Goal: Find contact information: Find contact information

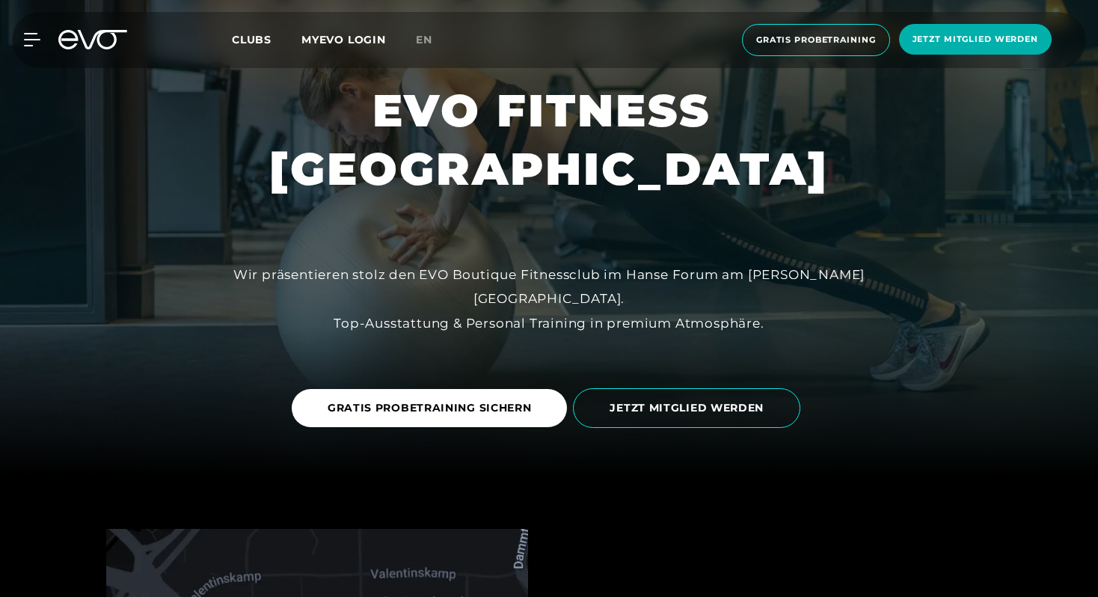
scroll to position [177, 0]
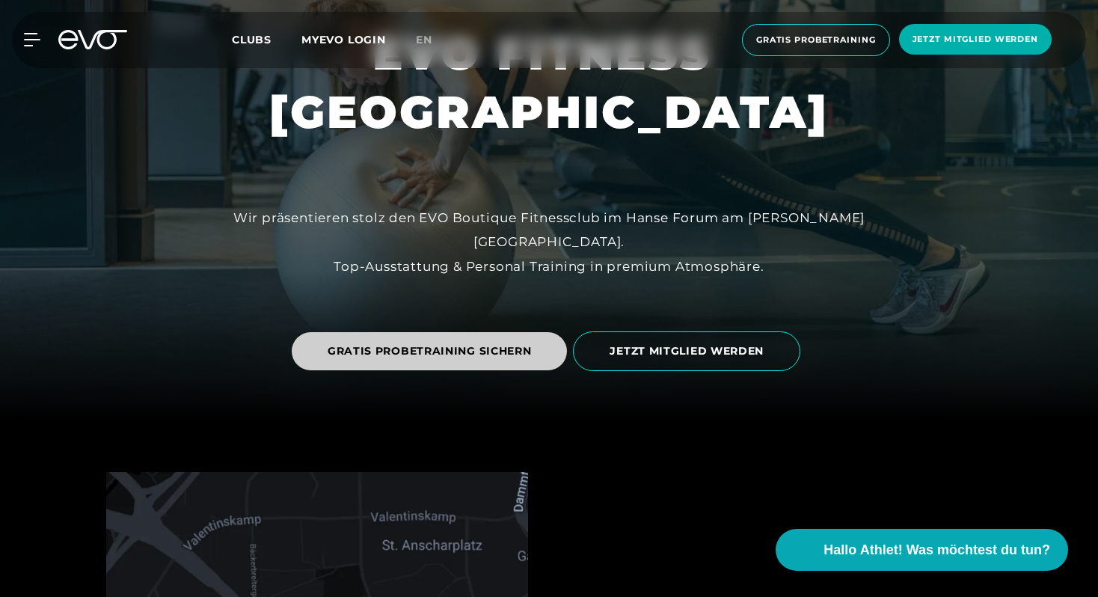
click at [474, 352] on span "GRATIS PROBETRAINING SICHERN" at bounding box center [430, 351] width 204 height 16
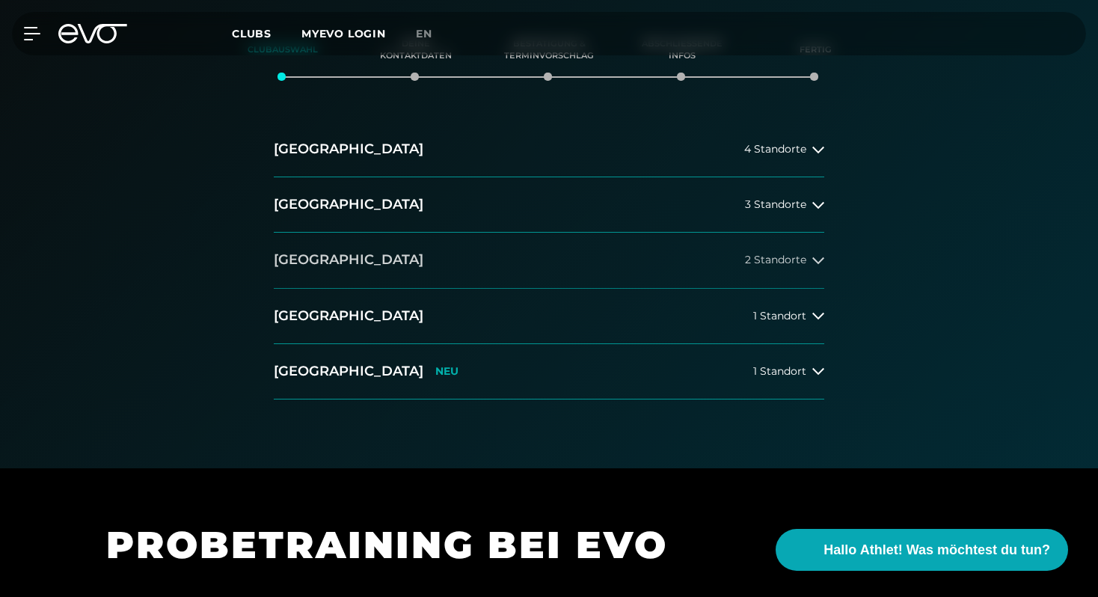
scroll to position [219, 0]
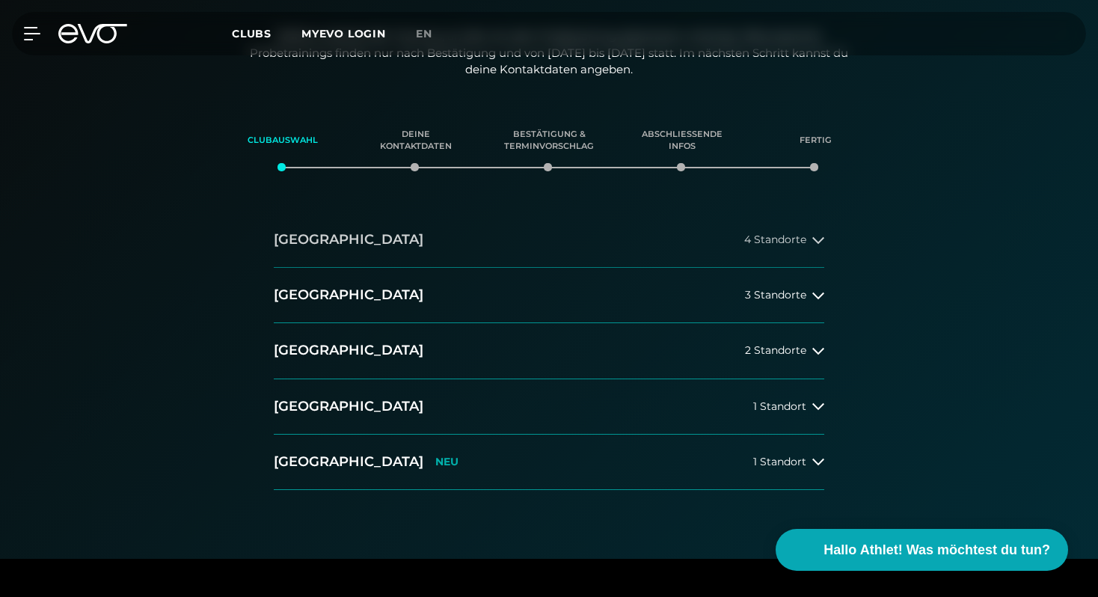
click at [780, 235] on span "4 Standorte" at bounding box center [775, 239] width 62 height 11
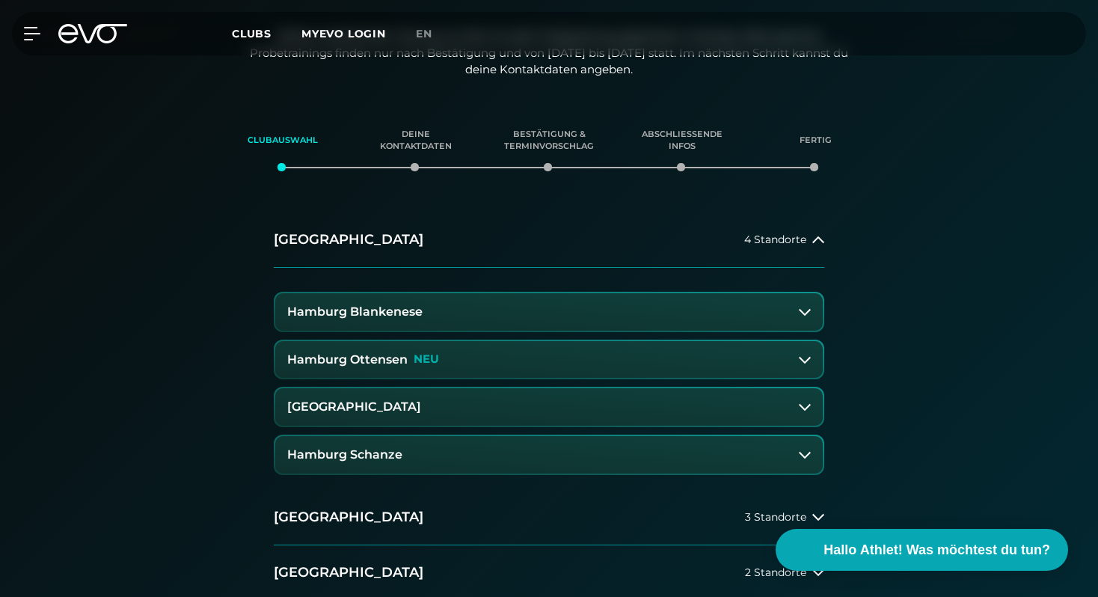
click at [400, 411] on h3 "[GEOGRAPHIC_DATA]" at bounding box center [354, 406] width 134 height 13
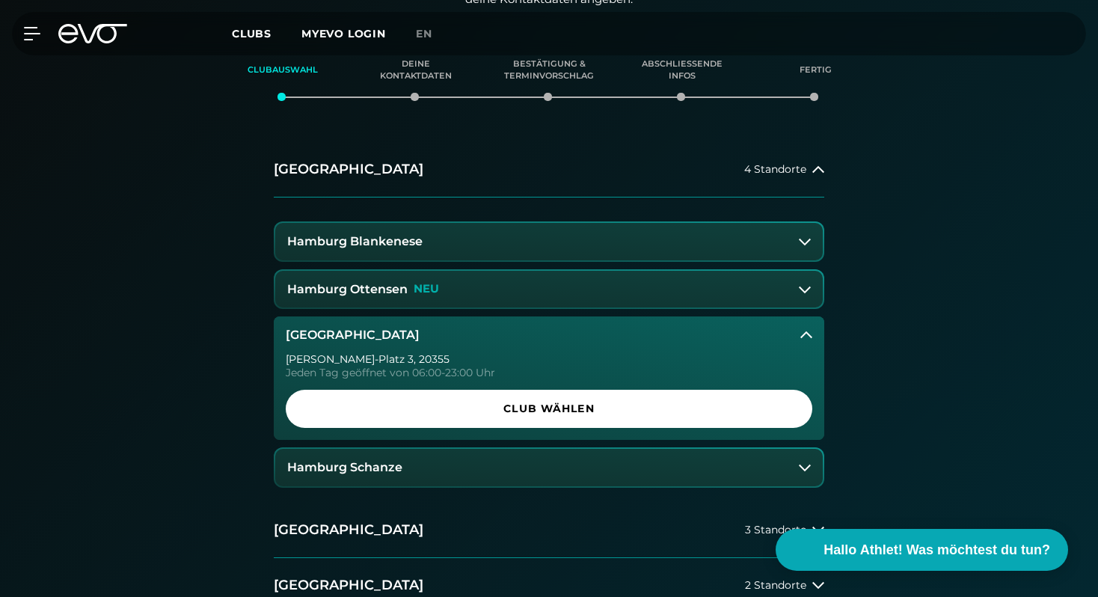
scroll to position [314, 0]
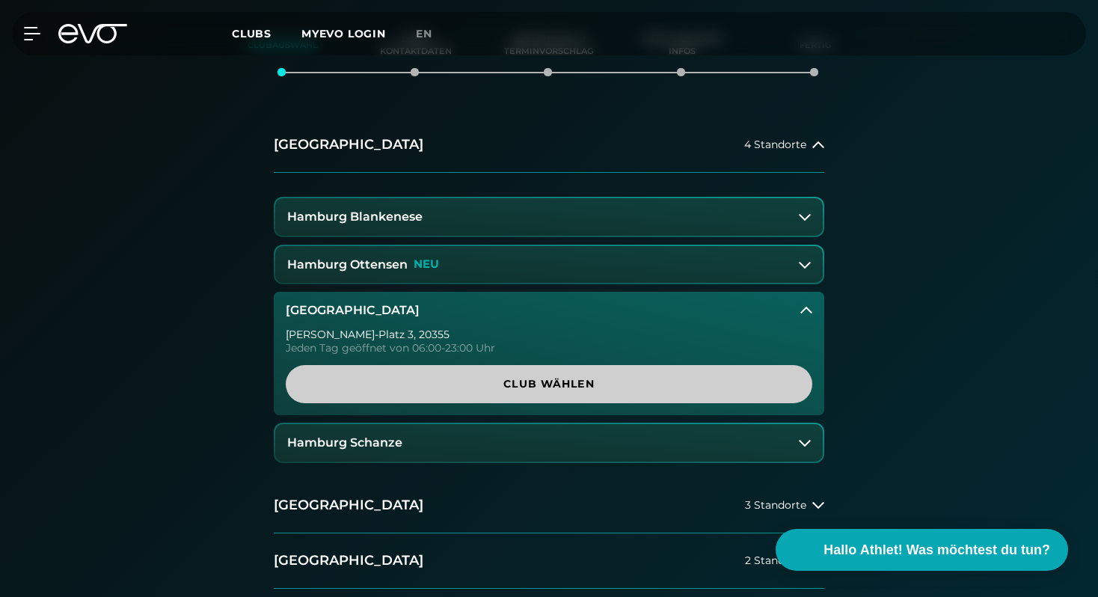
click at [407, 383] on span "Club wählen" at bounding box center [549, 384] width 455 height 16
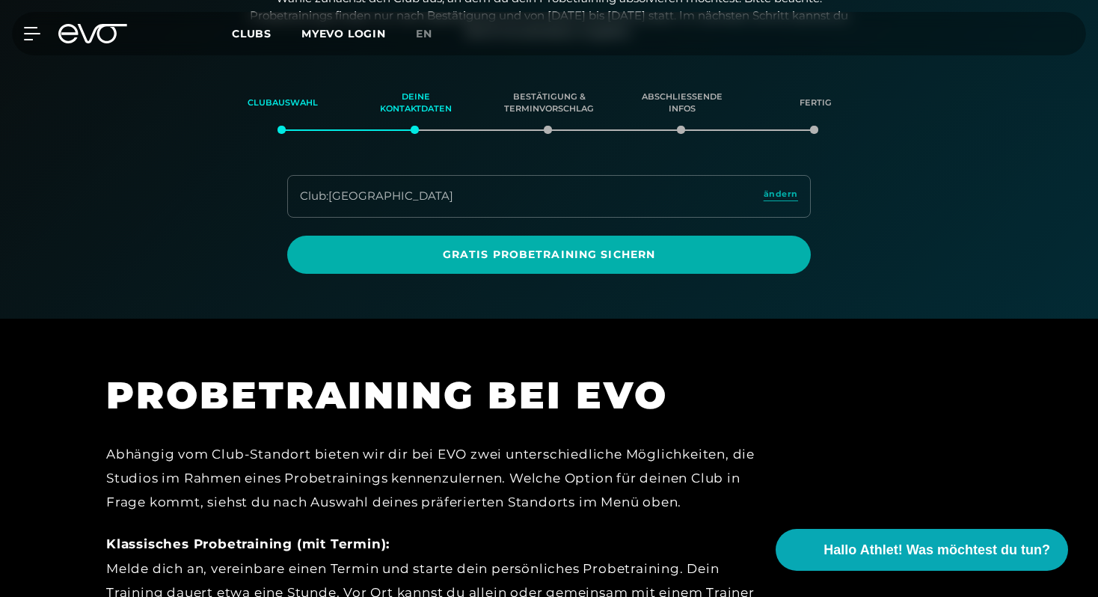
scroll to position [254, 0]
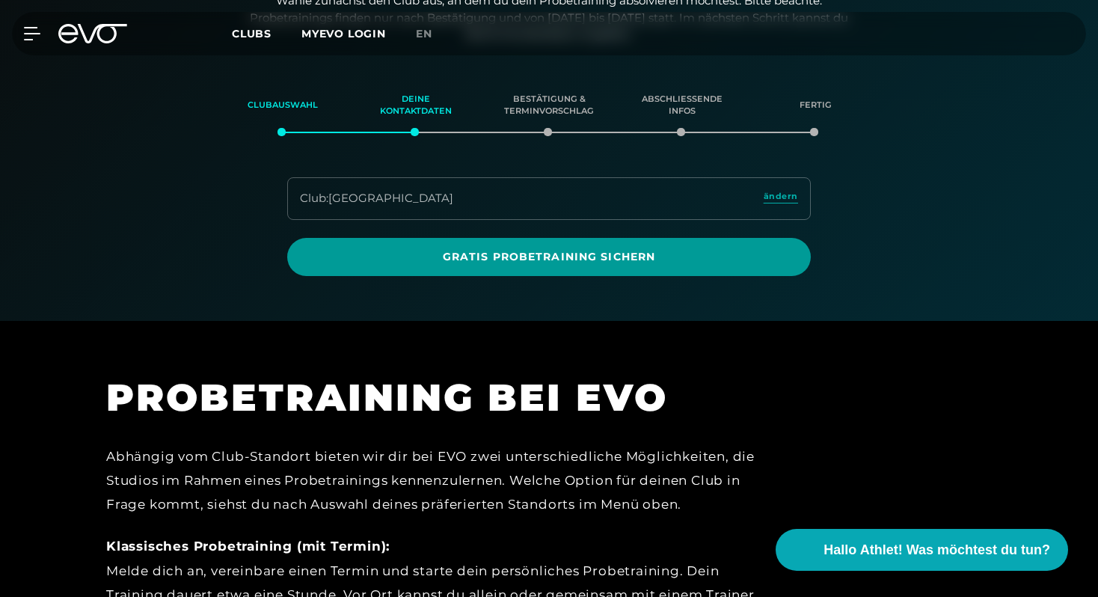
click at [407, 271] on span "Gratis Probetraining sichern" at bounding box center [549, 257] width 524 height 38
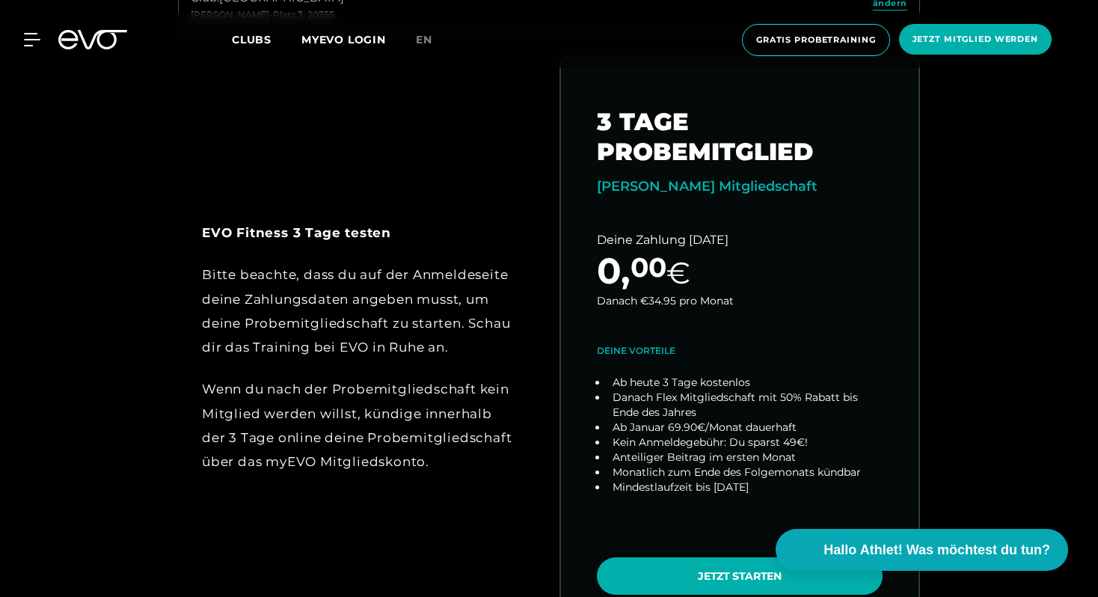
scroll to position [640, 0]
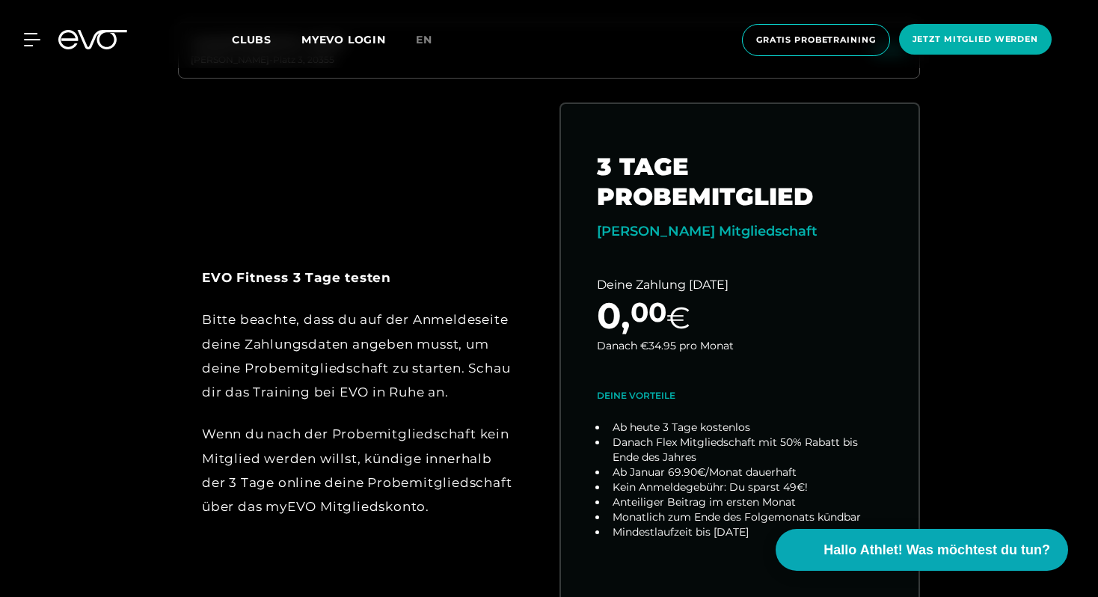
click at [368, 358] on div "Bitte beachte, dass du auf der Anmeldeseite deine Zahlungsdaten angeben musst, …" at bounding box center [358, 355] width 313 height 97
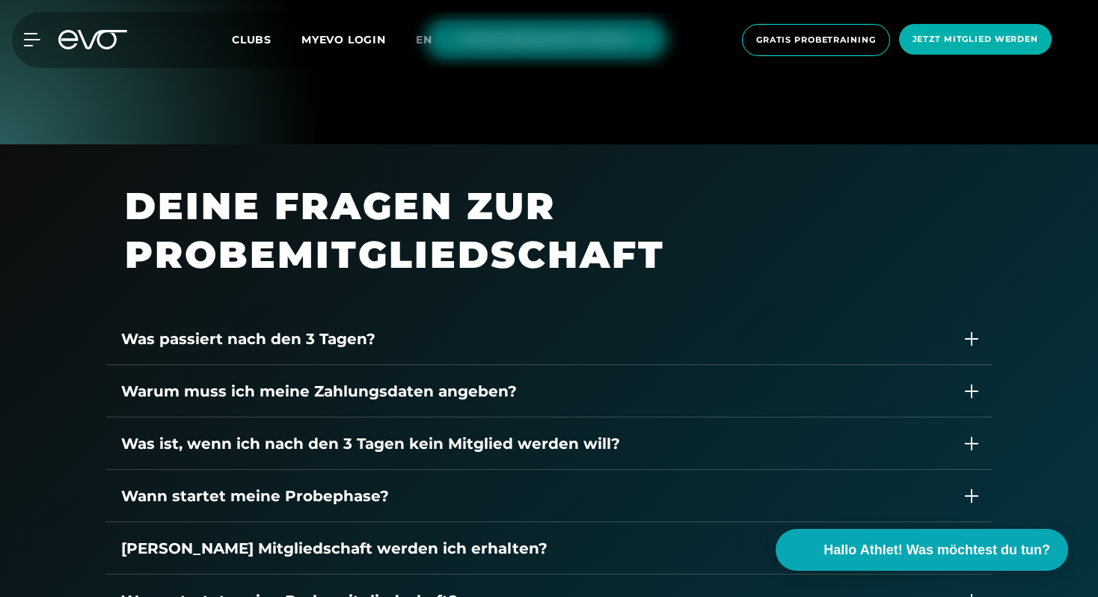
scroll to position [1887, 0]
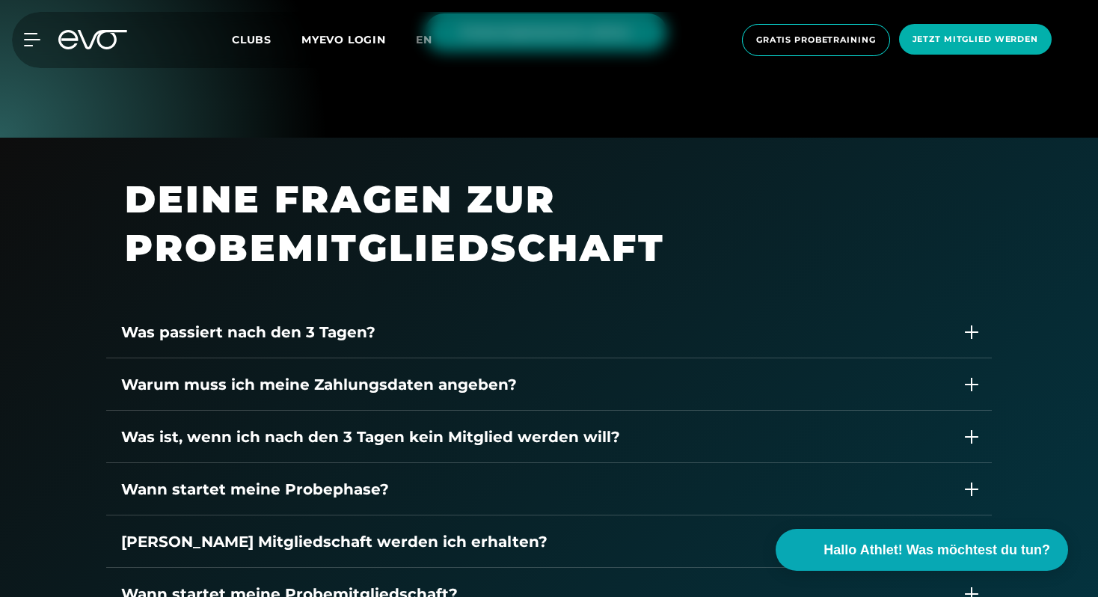
click at [288, 331] on div "Was passiert nach den 3 Tagen?" at bounding box center [534, 332] width 827 height 22
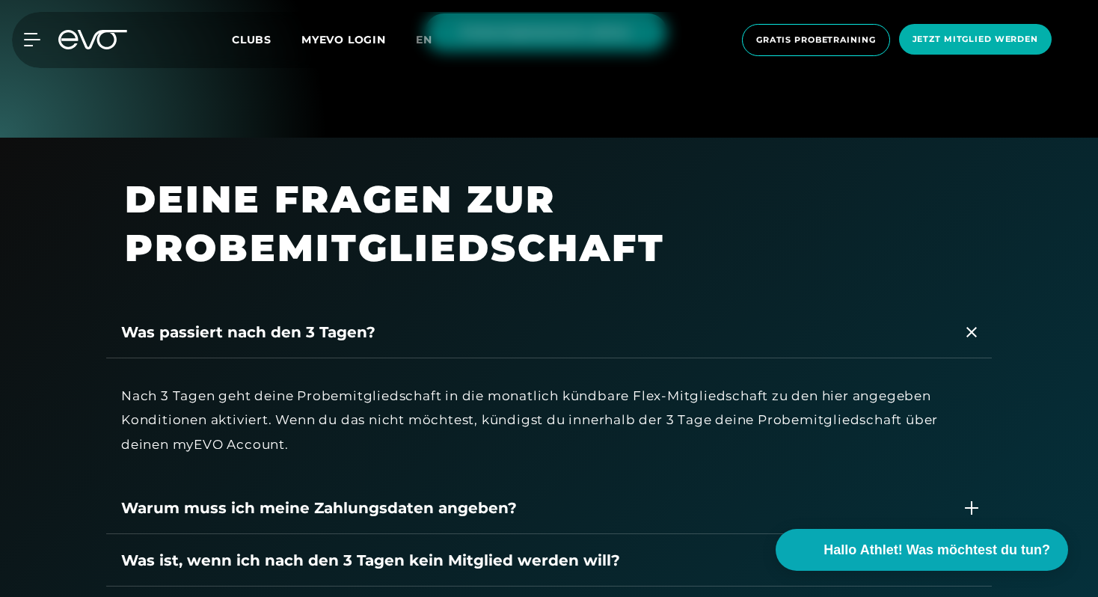
click at [277, 339] on div "Was passiert nach den 3 Tagen?" at bounding box center [534, 332] width 827 height 22
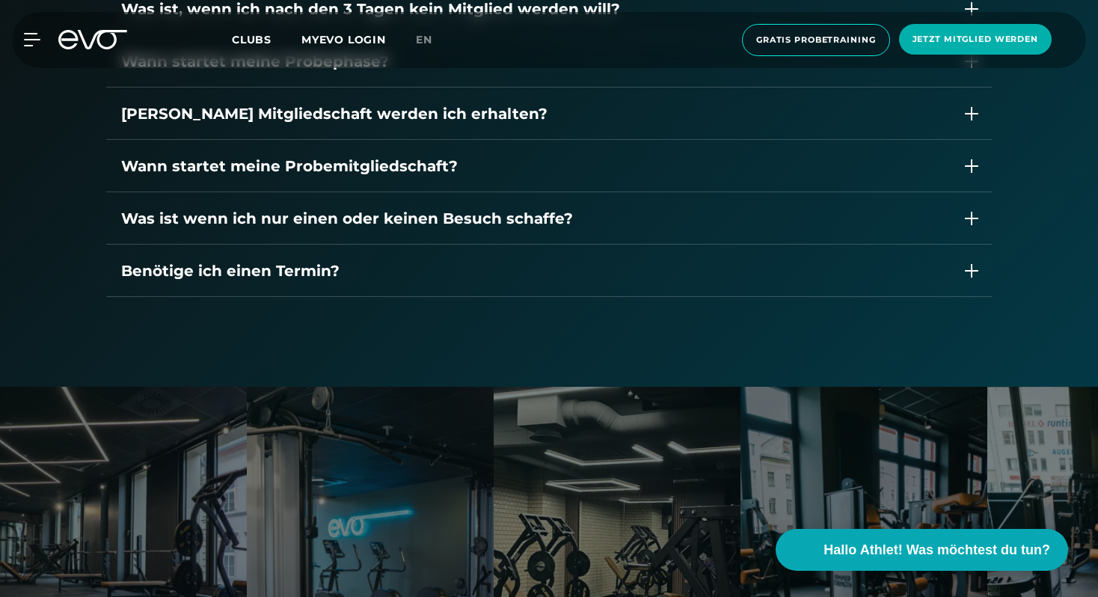
scroll to position [2473, 0]
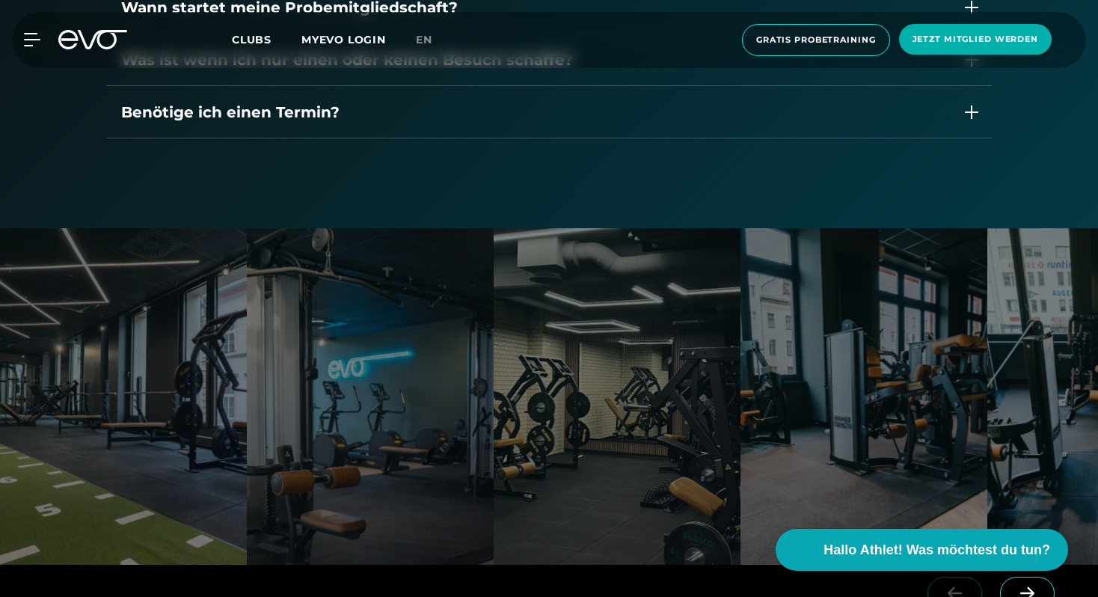
click at [325, 126] on div "Benötige ich einen Termin?" at bounding box center [549, 112] width 886 height 52
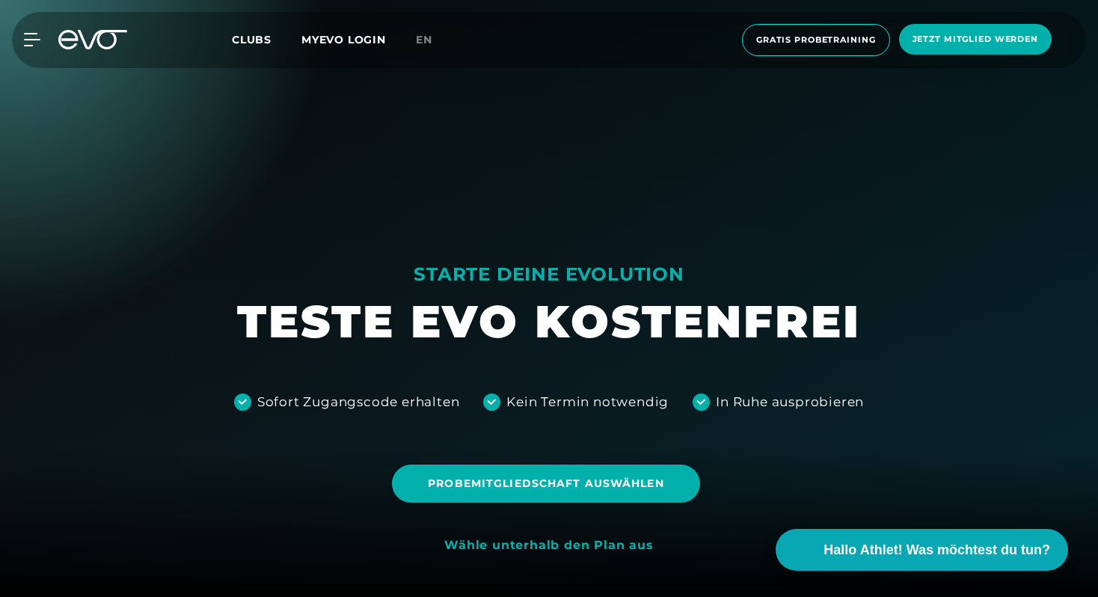
scroll to position [357, 0]
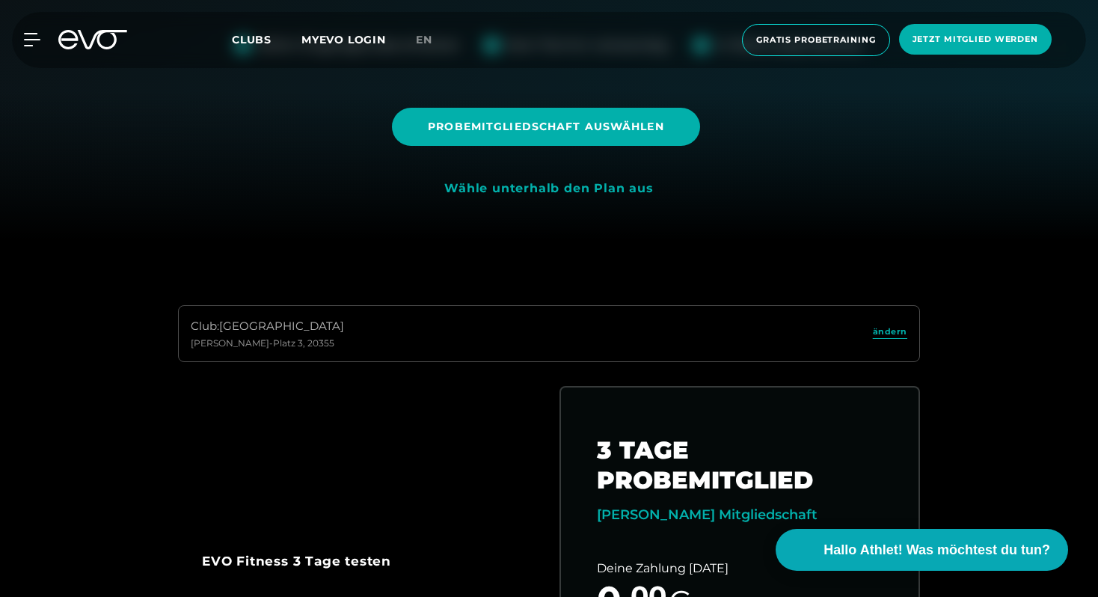
click at [293, 338] on div "[PERSON_NAME]-Platz 3 , 20355" at bounding box center [267, 343] width 153 height 12
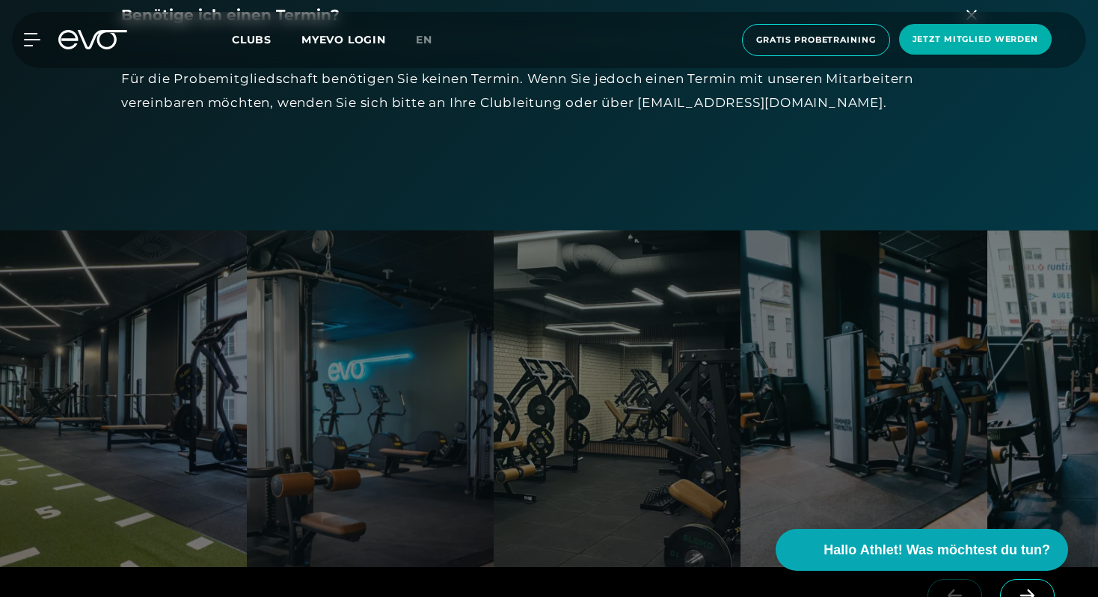
scroll to position [2786, 0]
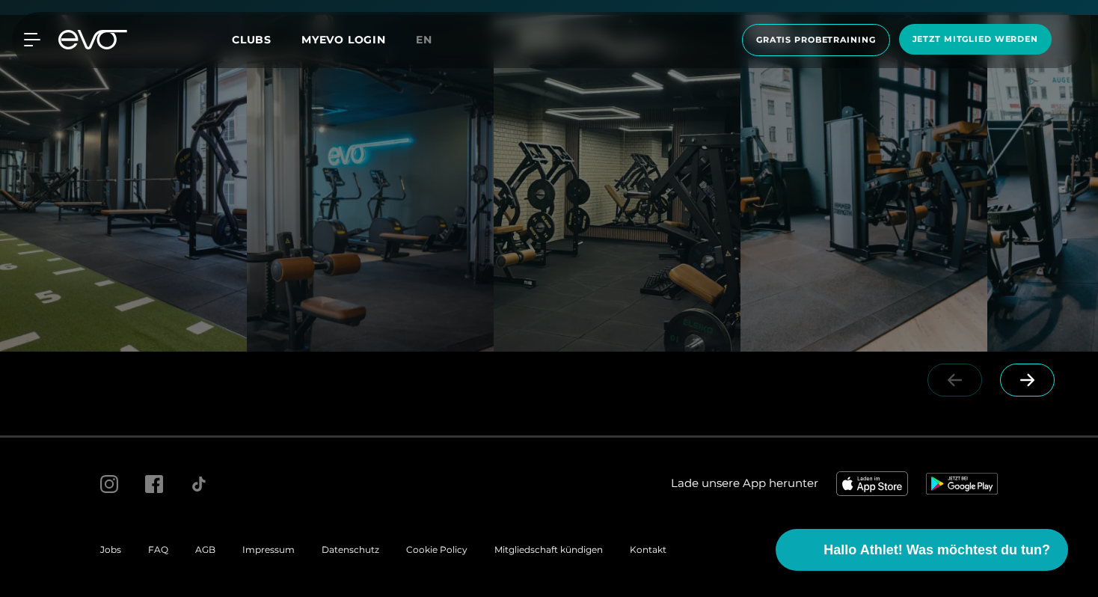
click at [245, 36] on span "Clubs" at bounding box center [252, 39] width 40 height 13
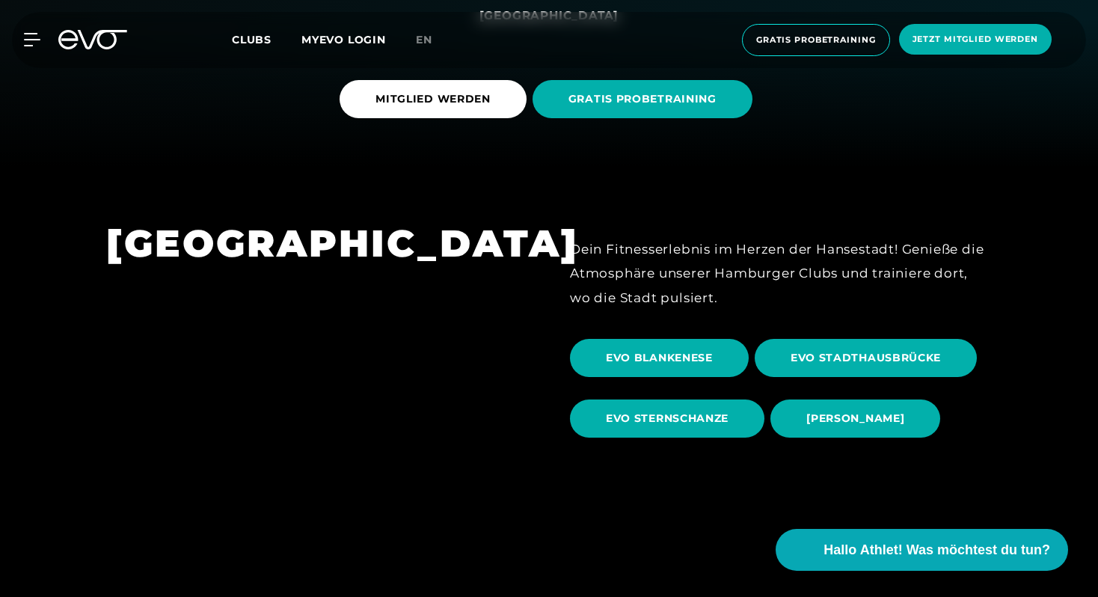
scroll to position [435, 0]
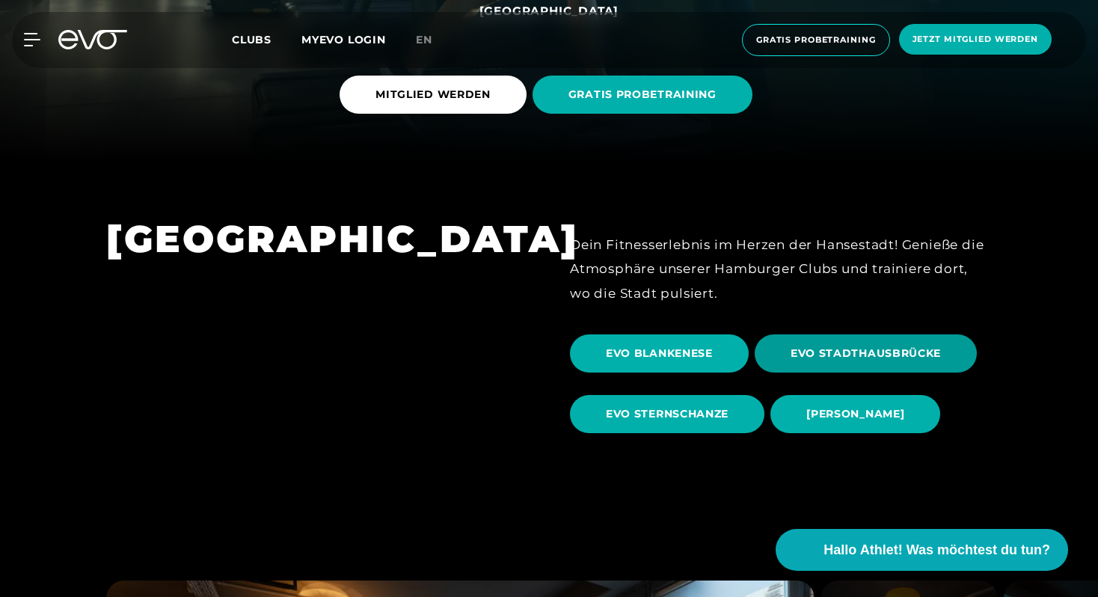
click at [783, 355] on span "EVO STADTHAUSBRÜCKE" at bounding box center [866, 353] width 222 height 38
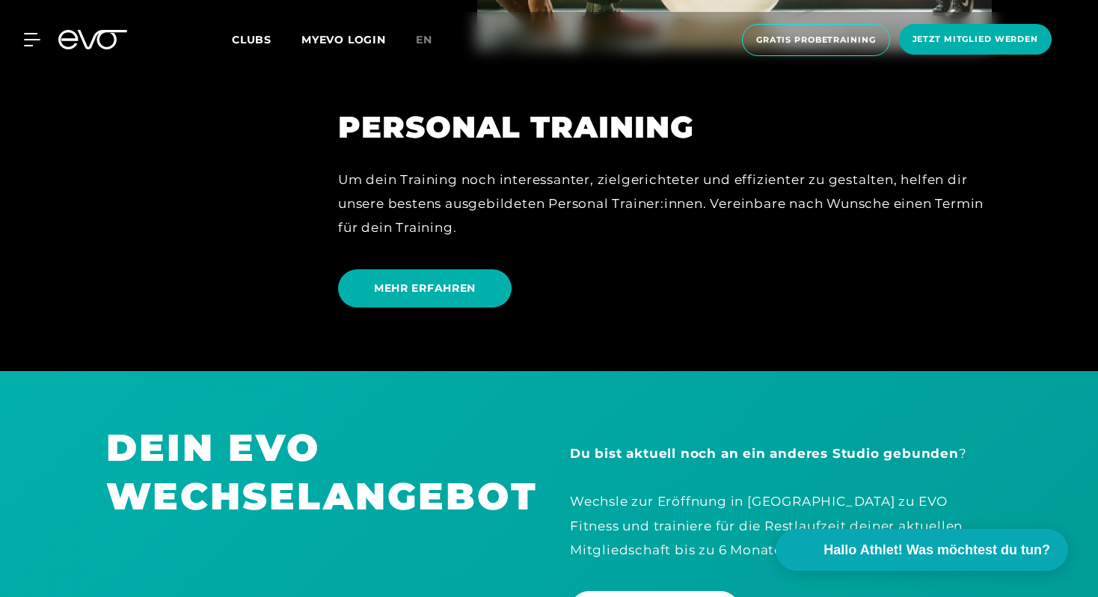
scroll to position [4010, 0]
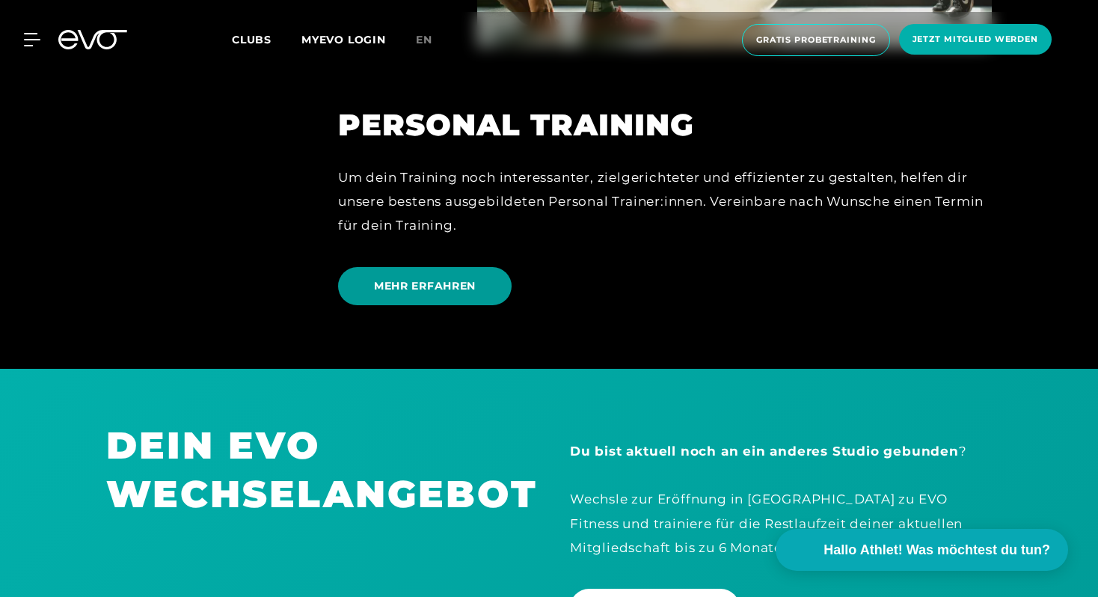
click at [454, 278] on span "MEHR ERFAHREN" at bounding box center [425, 286] width 102 height 16
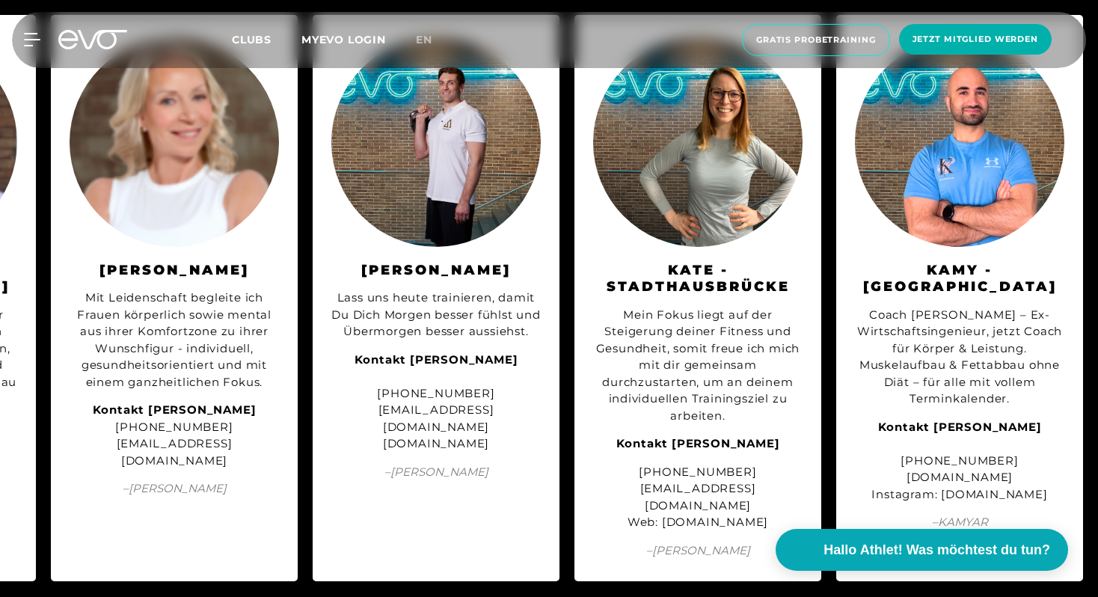
scroll to position [3013, 0]
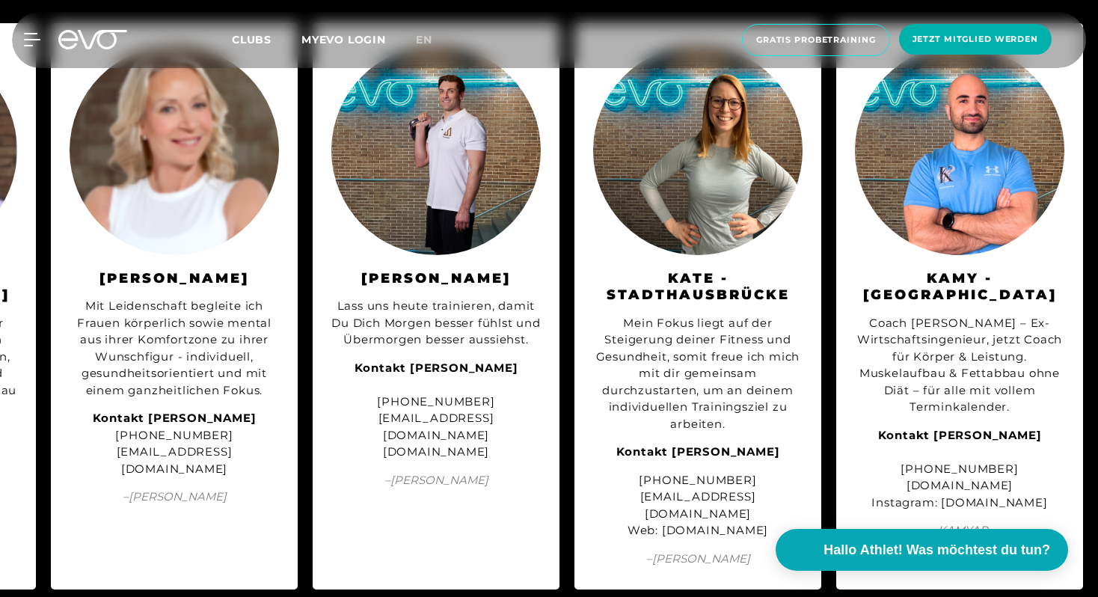
drag, startPoint x: 635, startPoint y: 498, endPoint x: 795, endPoint y: 501, distance: 160.1
click at [795, 501] on div "[PHONE_NUMBER] [EMAIL_ADDRESS][DOMAIN_NAME] Web: [DOMAIN_NAME]" at bounding box center [697, 505] width 209 height 67
copy div "[DOMAIN_NAME]"
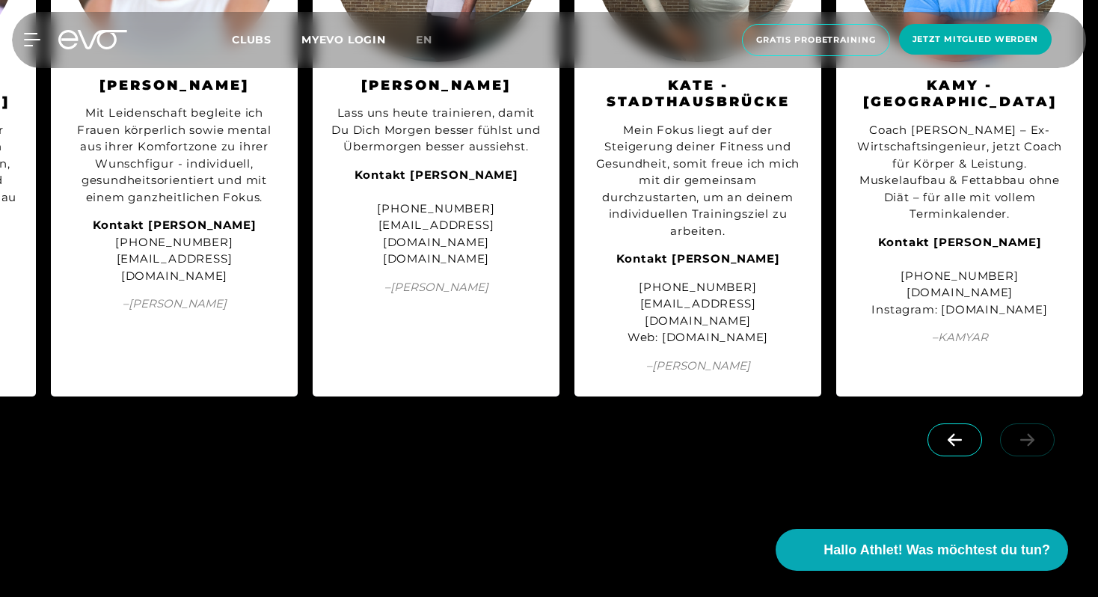
scroll to position [3138, 0]
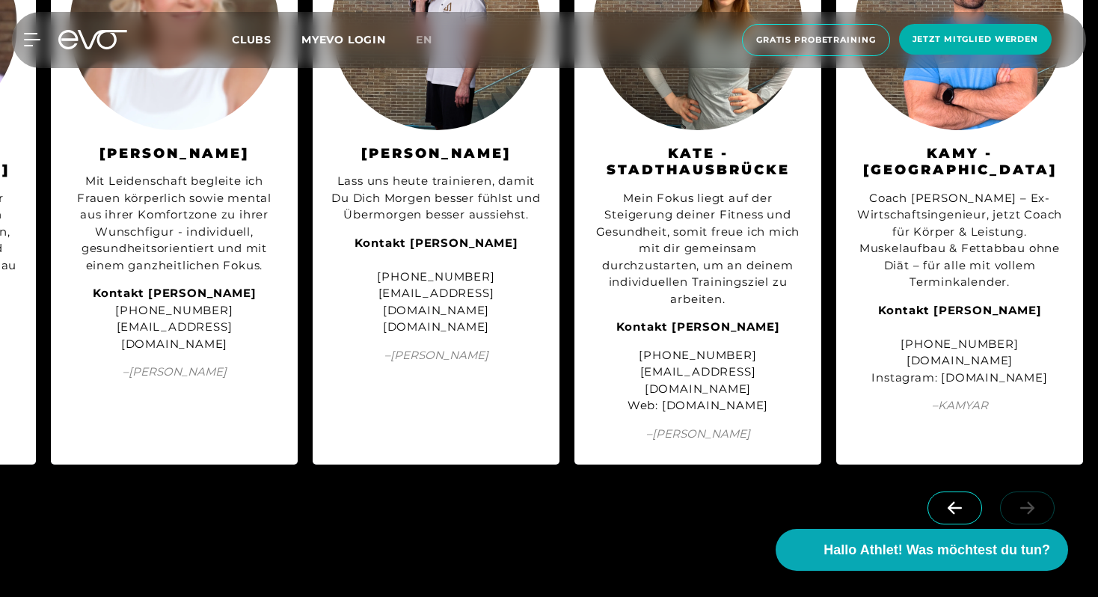
click at [1033, 485] on div at bounding box center [994, 522] width 208 height 84
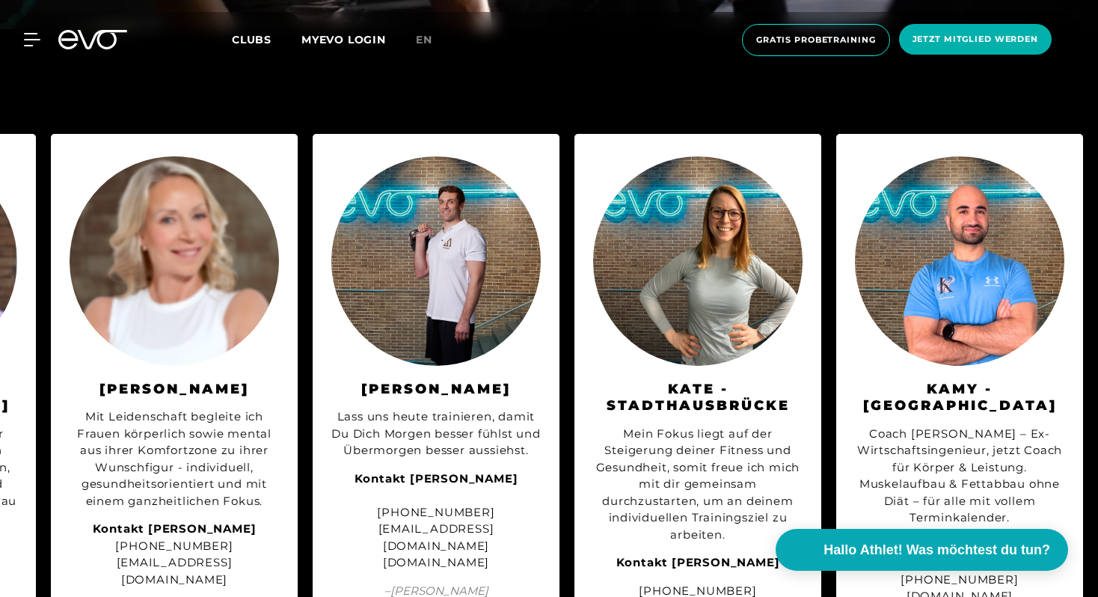
scroll to position [2904, 0]
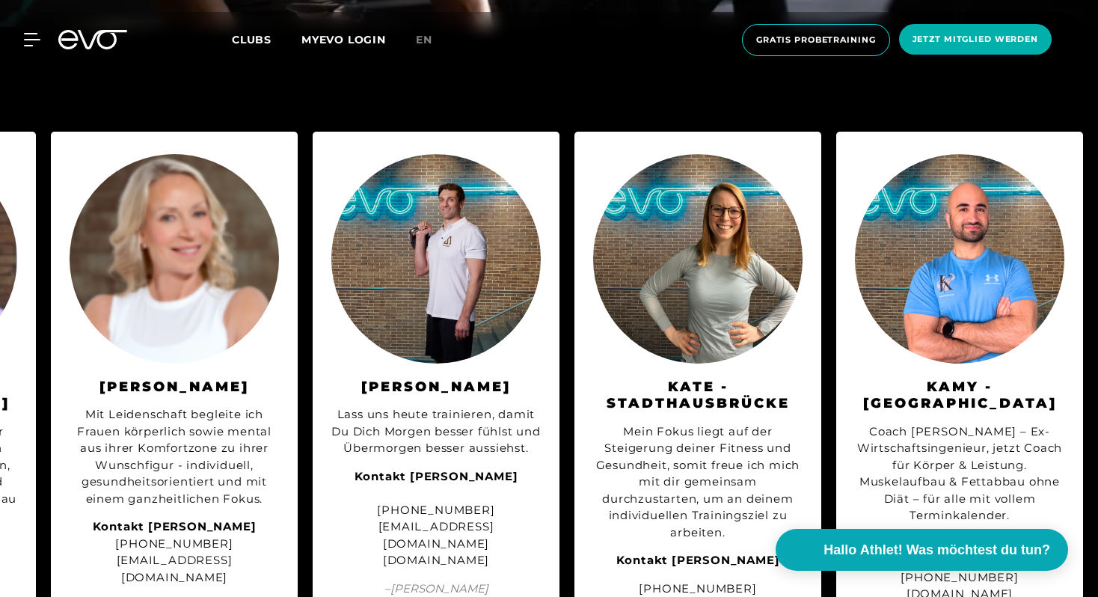
click at [697, 264] on img at bounding box center [697, 258] width 209 height 209
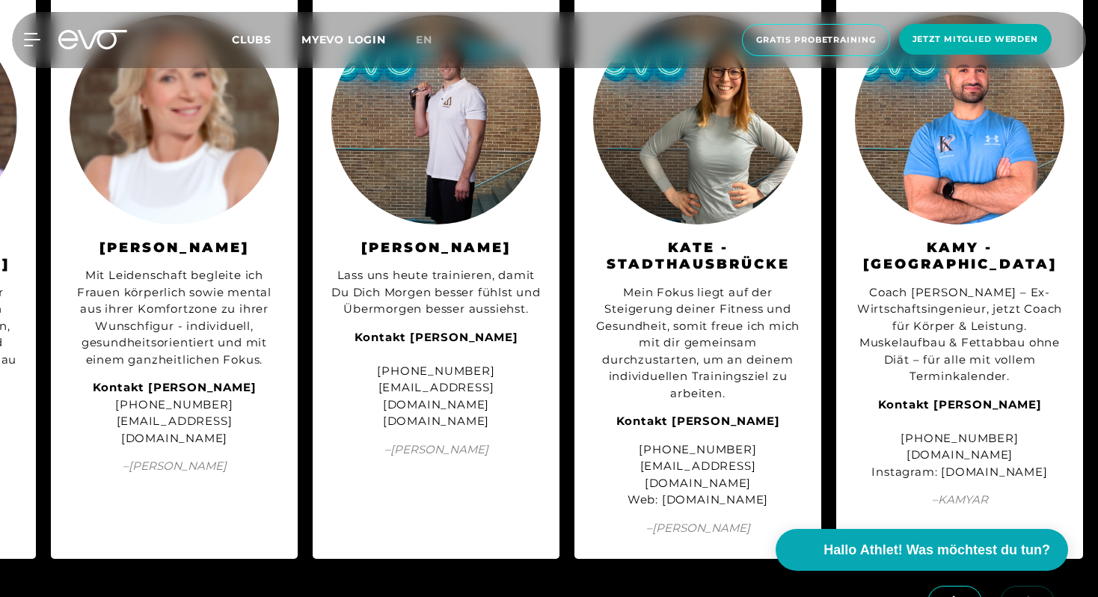
scroll to position [3146, 0]
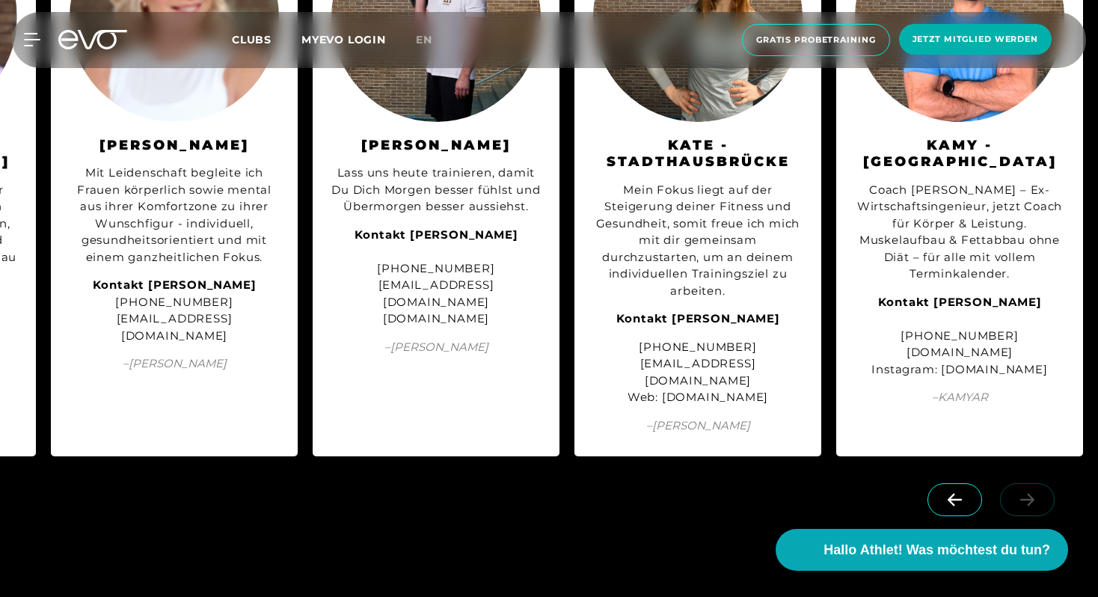
click at [702, 370] on div "[PHONE_NUMBER] [EMAIL_ADDRESS][DOMAIN_NAME] Web: [DOMAIN_NAME]" at bounding box center [697, 372] width 209 height 67
copy div "Web: [DOMAIN_NAME]"
drag, startPoint x: 898, startPoint y: 319, endPoint x: 1024, endPoint y: 320, distance: 126.4
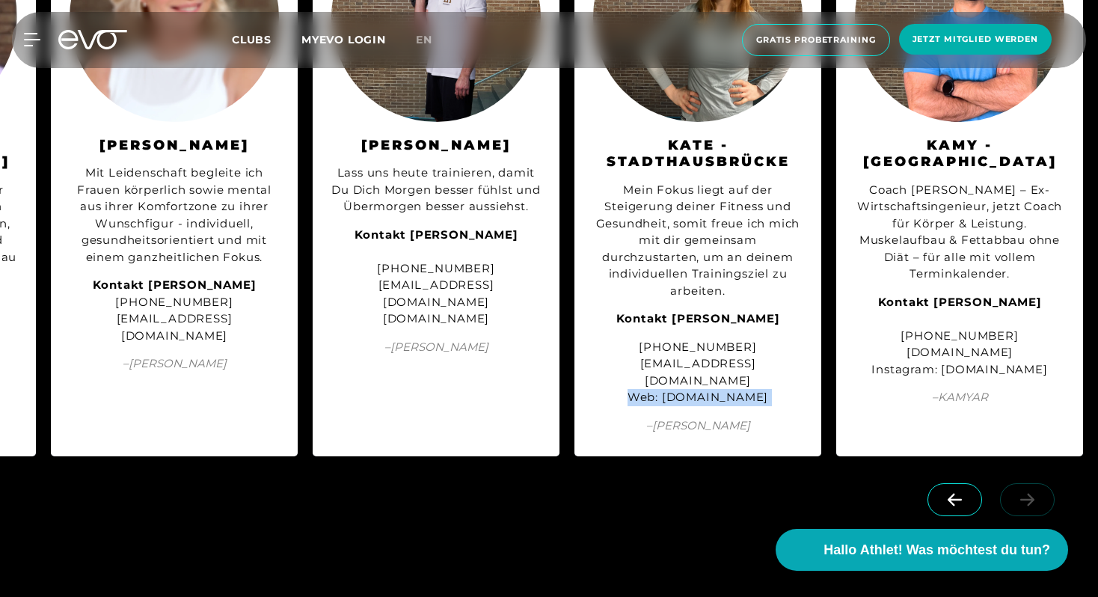
click at [1024, 320] on div "Kontakt [PERSON_NAME] [PHONE_NUMBER] [DOMAIN_NAME] Instagram: [DOMAIN_NAME]" at bounding box center [959, 336] width 209 height 85
copy div "[DOMAIN_NAME]"
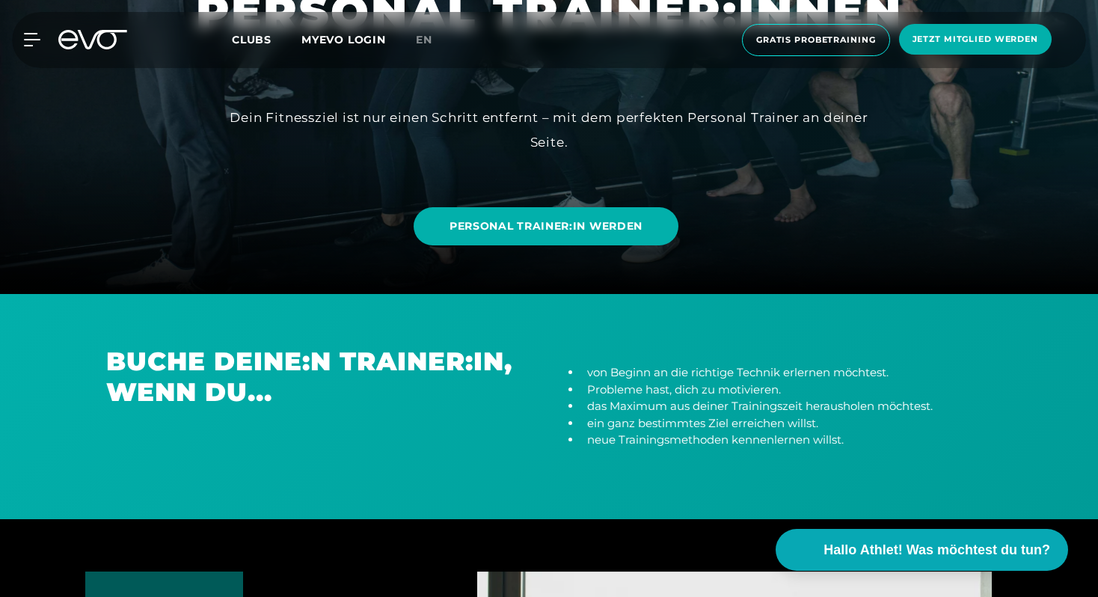
scroll to position [388, 0]
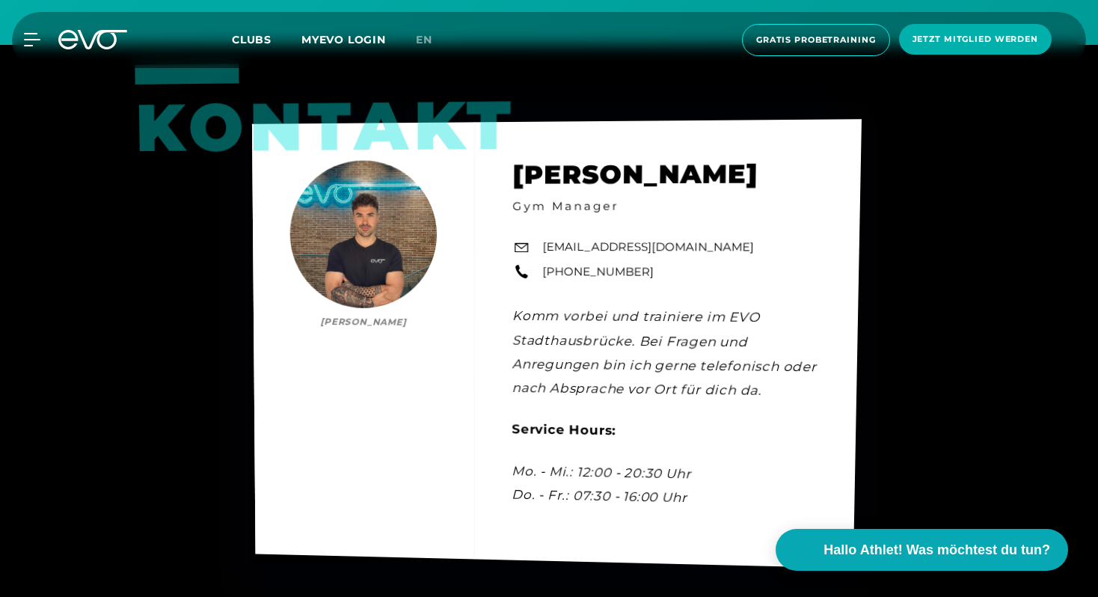
scroll to position [4660, 0]
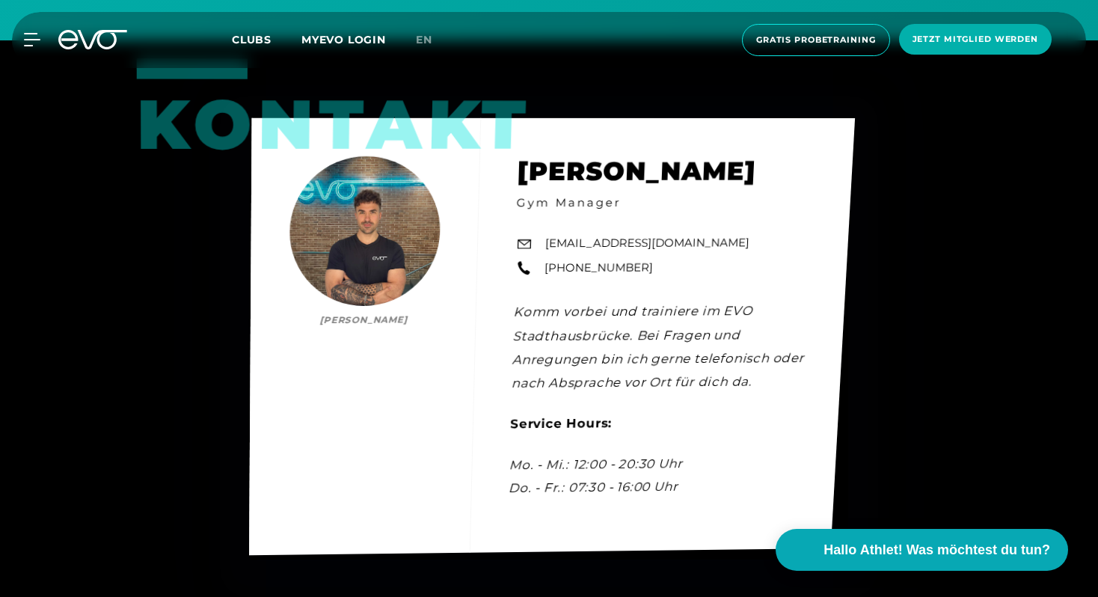
drag, startPoint x: 792, startPoint y: 156, endPoint x: 480, endPoint y: 156, distance: 312.7
click at [480, 156] on div "Kontakt [PERSON_NAME] [PERSON_NAME] Gym Manager [EMAIL_ADDRESS][DOMAIN_NAME] [P…" at bounding box center [552, 337] width 606 height 438
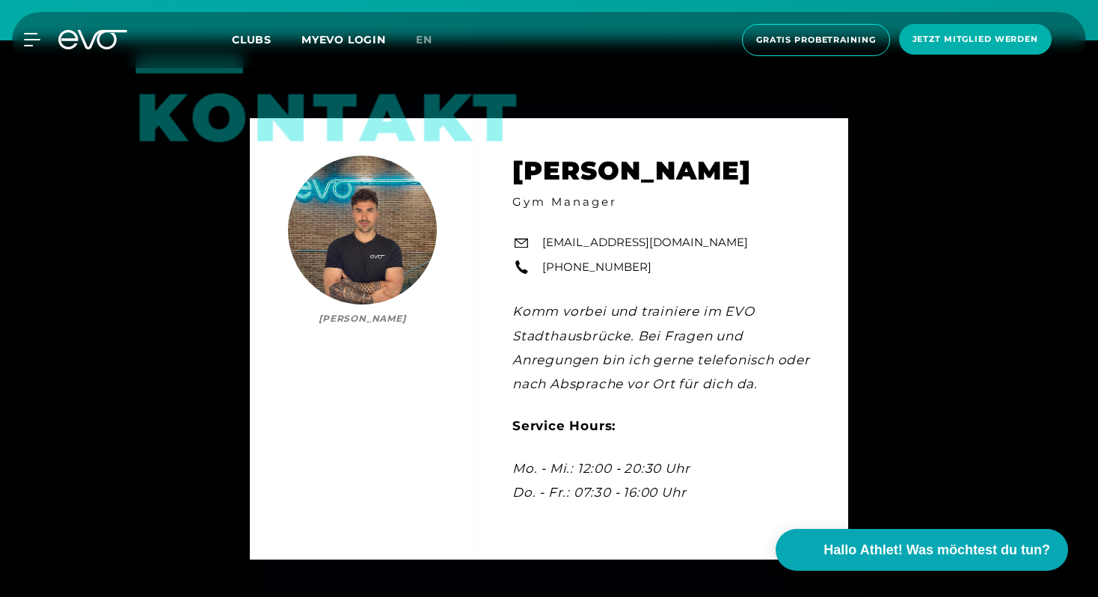
copy h2 "[PERSON_NAME]"
